Goal: Transaction & Acquisition: Subscribe to service/newsletter

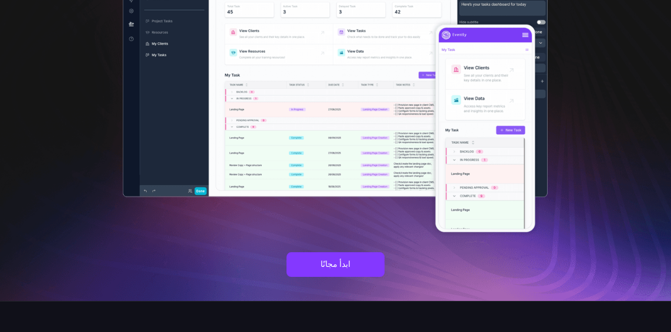
scroll to position [211, 0]
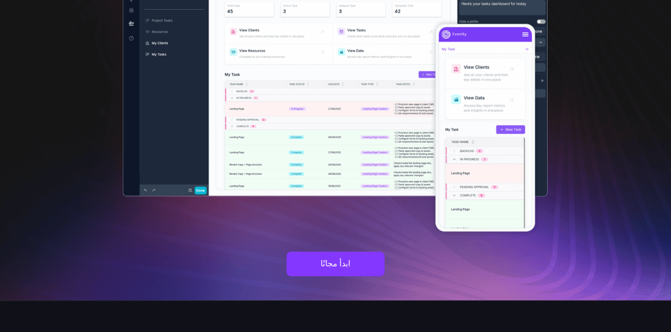
click at [355, 275] on link "ابدأ مجانًا" at bounding box center [336, 264] width 98 height 25
click at [348, 268] on font "ابدأ مجانًا" at bounding box center [336, 264] width 30 height 16
